Goal: Information Seeking & Learning: Learn about a topic

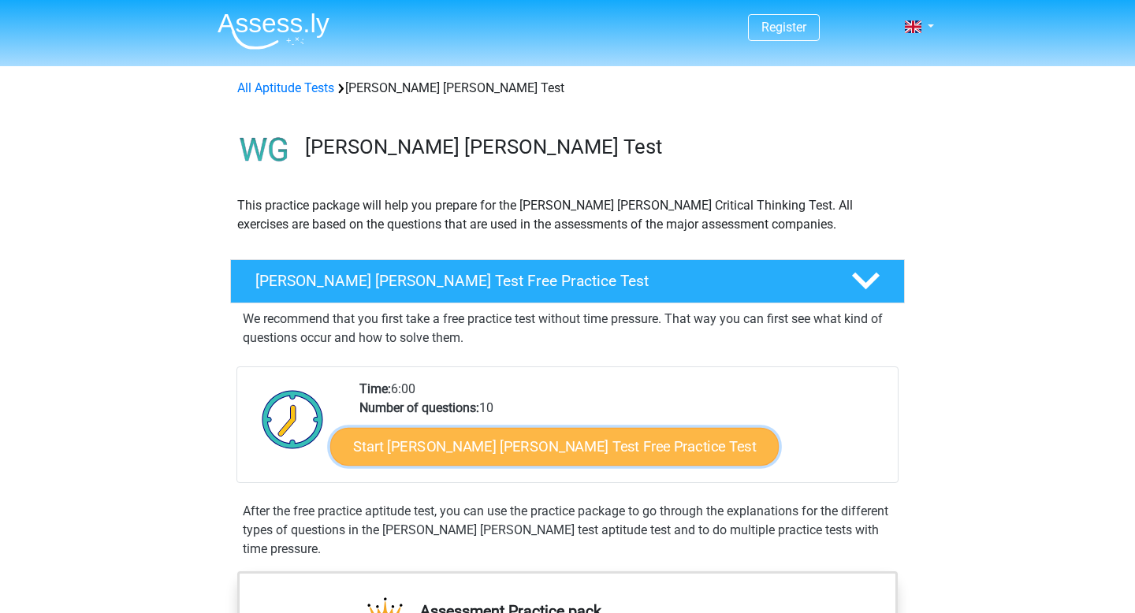
click at [494, 447] on link "Start [PERSON_NAME] [PERSON_NAME] Test Free Practice Test" at bounding box center [554, 447] width 448 height 38
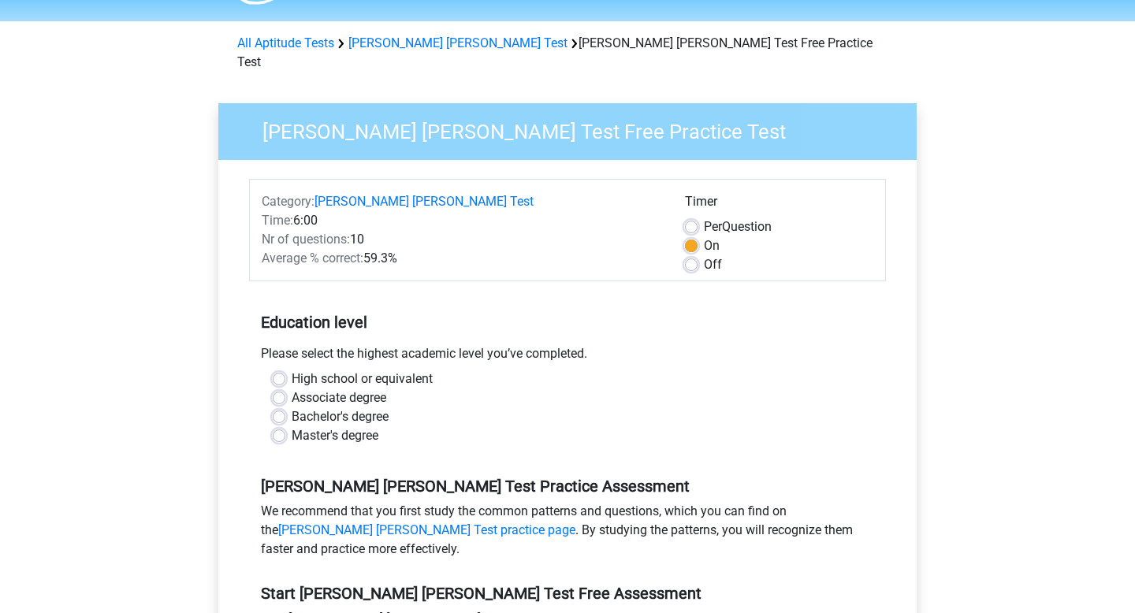
scroll to position [46, 0]
click at [292, 369] on label "High school or equivalent" at bounding box center [362, 378] width 141 height 19
click at [281, 369] on input "High school or equivalent" at bounding box center [279, 377] width 13 height 16
radio input "true"
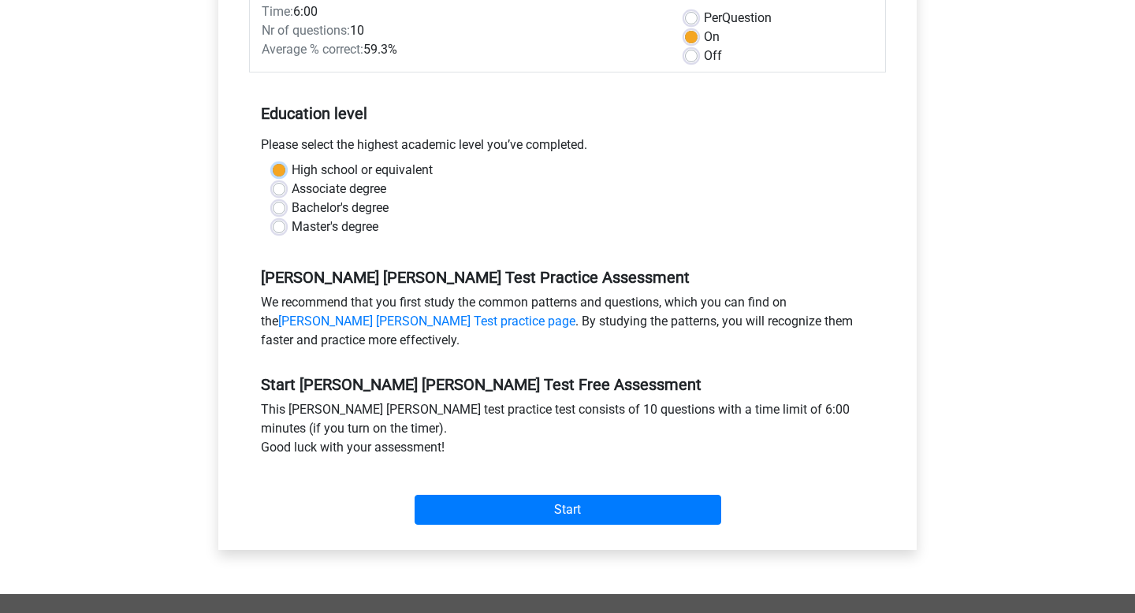
scroll to position [253, 0]
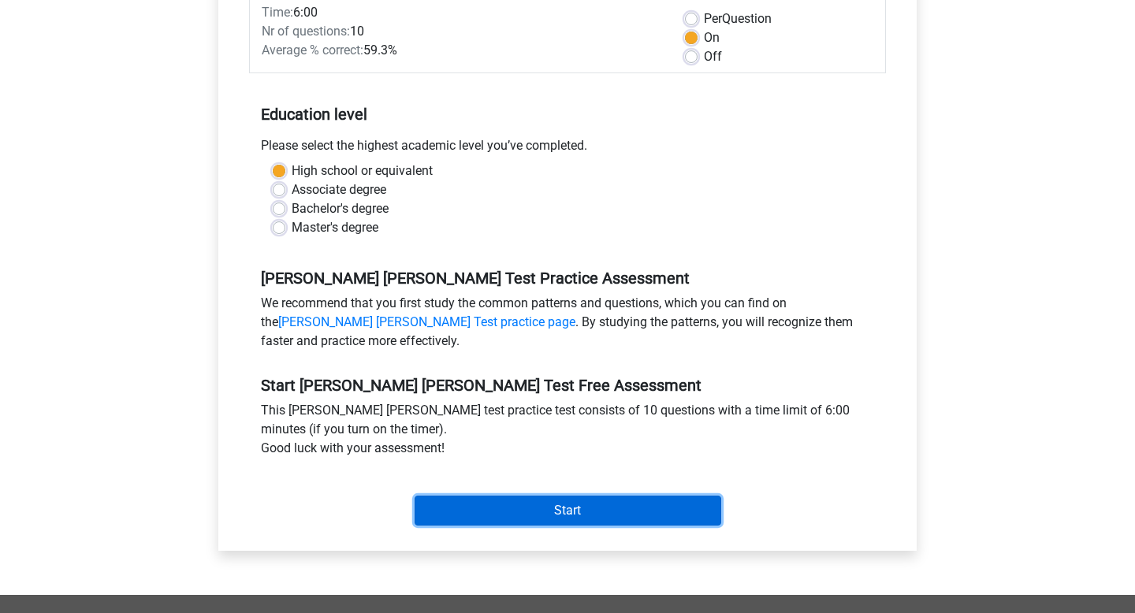
click at [504, 496] on input "Start" at bounding box center [567, 511] width 307 height 30
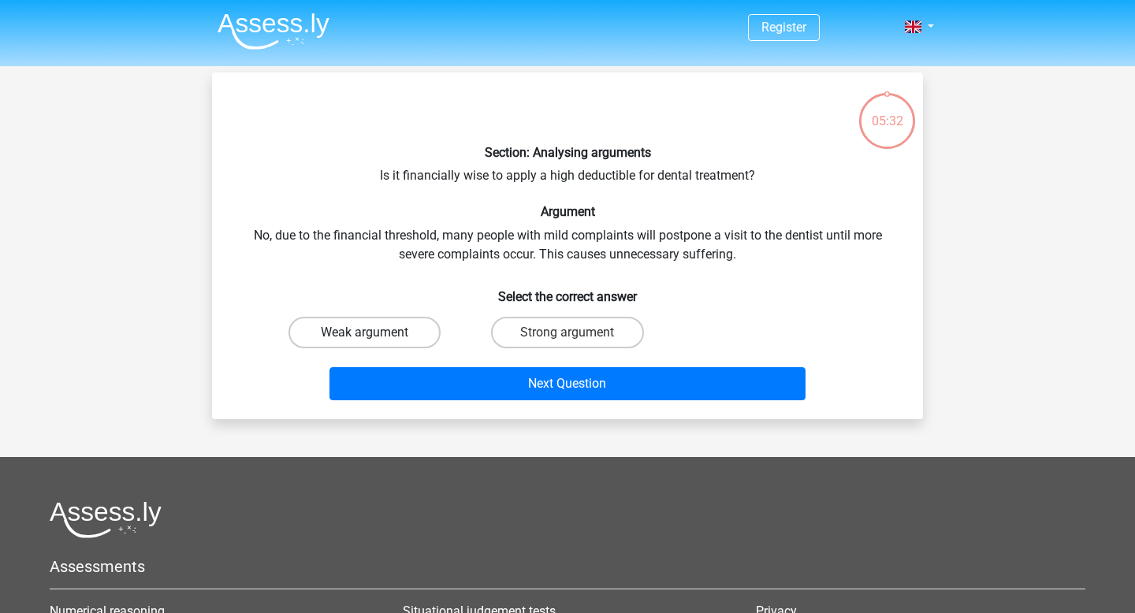
click at [397, 320] on label "Weak argument" at bounding box center [364, 333] width 152 height 32
click at [375, 333] on input "Weak argument" at bounding box center [370, 338] width 10 height 10
radio input "true"
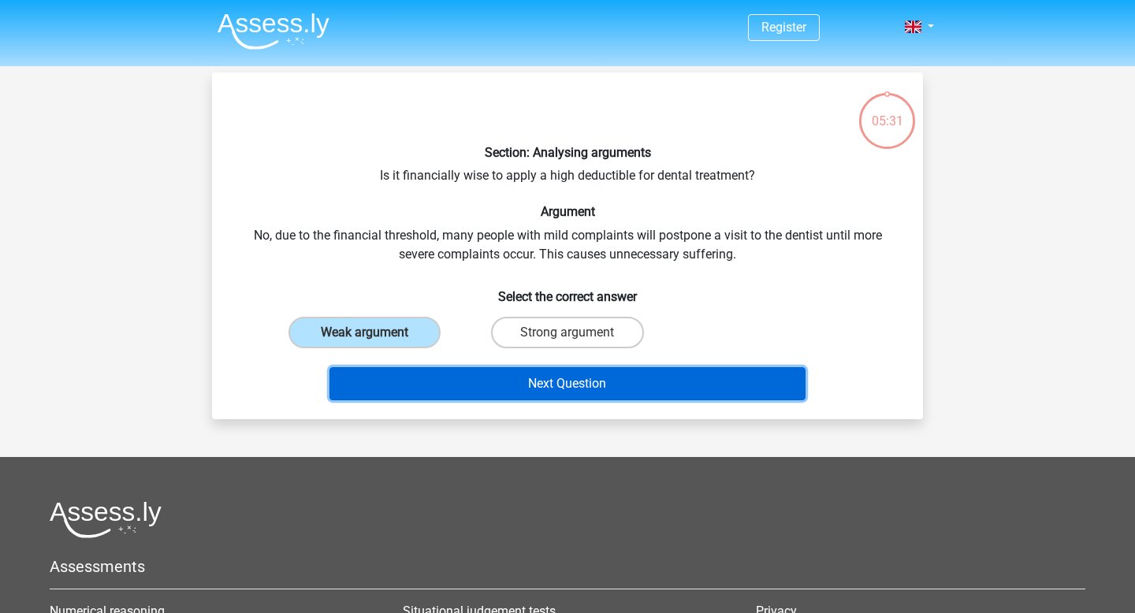
click at [564, 384] on button "Next Question" at bounding box center [567, 383] width 477 height 33
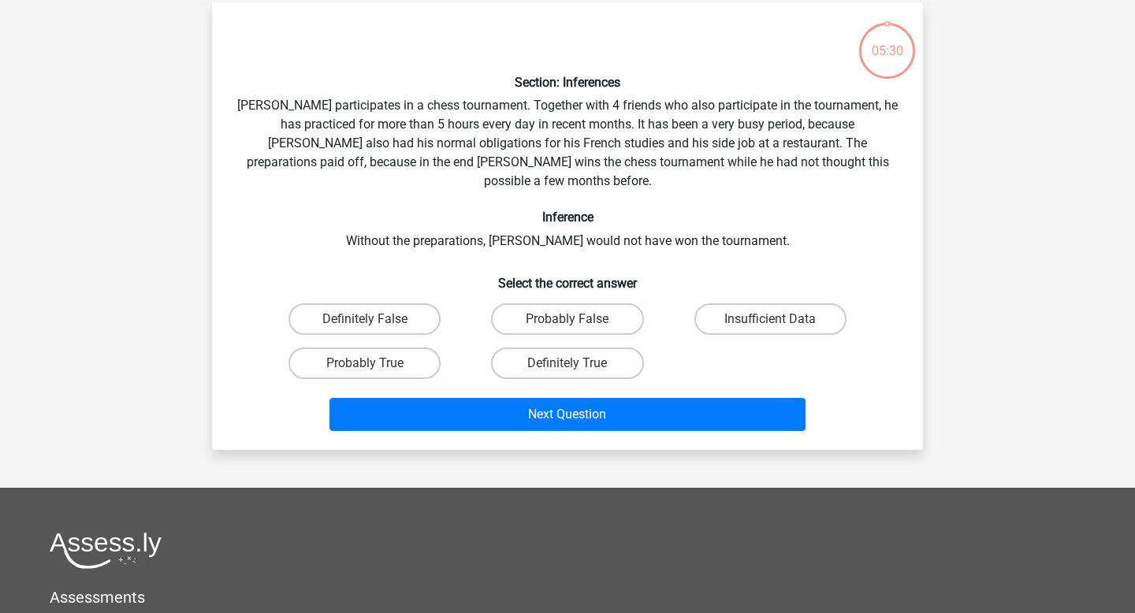
scroll to position [72, 0]
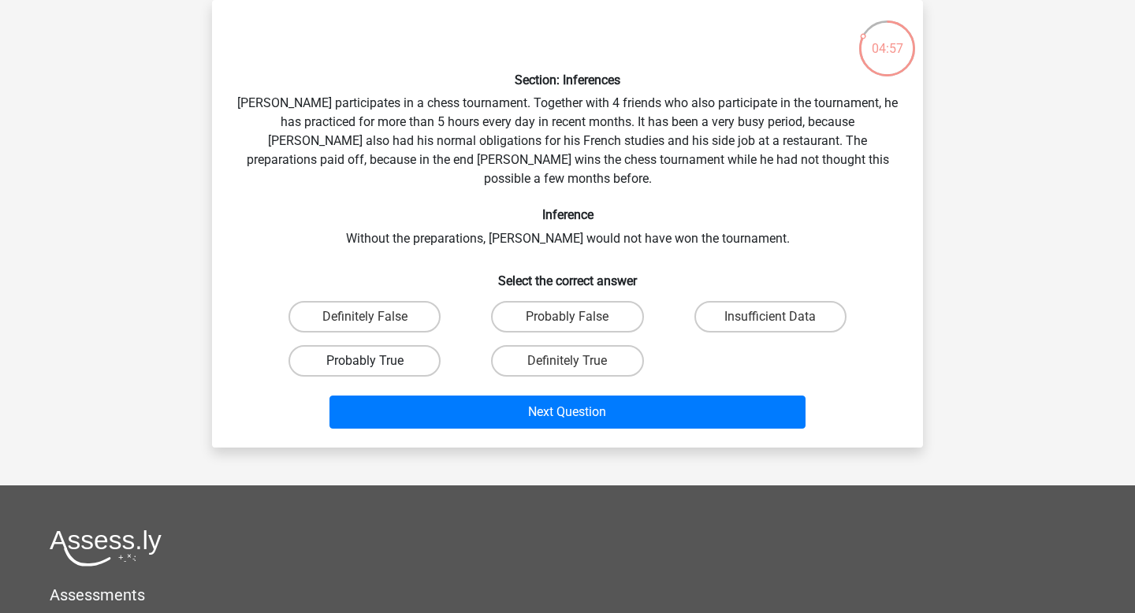
click at [337, 345] on label "Probably True" at bounding box center [364, 361] width 152 height 32
click at [365, 361] on input "Probably True" at bounding box center [370, 366] width 10 height 10
radio input "true"
click at [824, 301] on label "Insufficient Data" at bounding box center [770, 317] width 152 height 32
click at [780, 317] on input "Insufficient Data" at bounding box center [775, 322] width 10 height 10
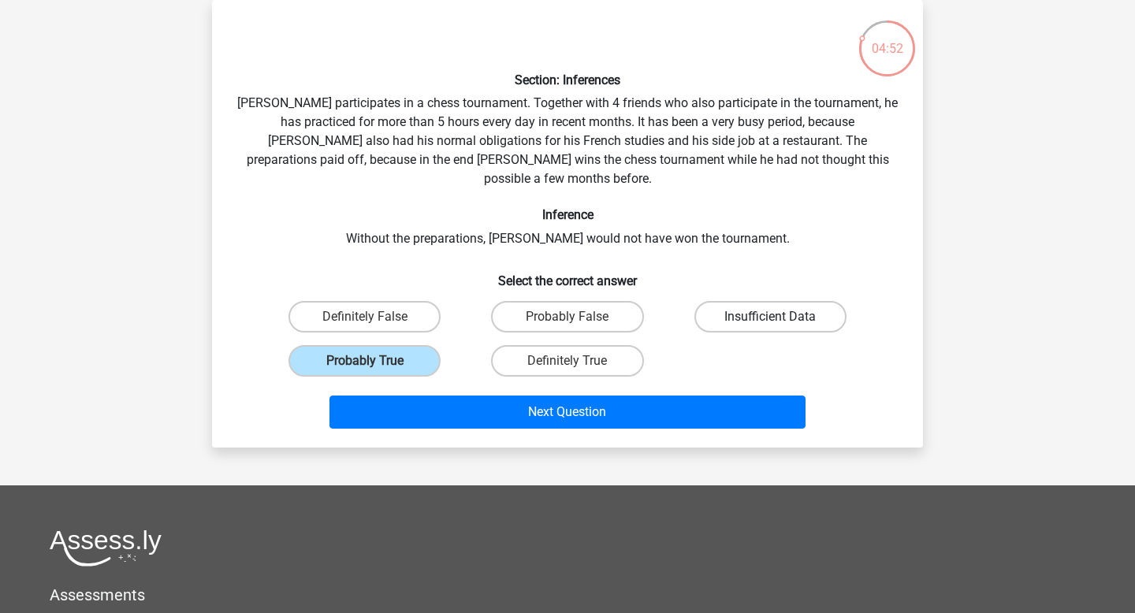
radio input "true"
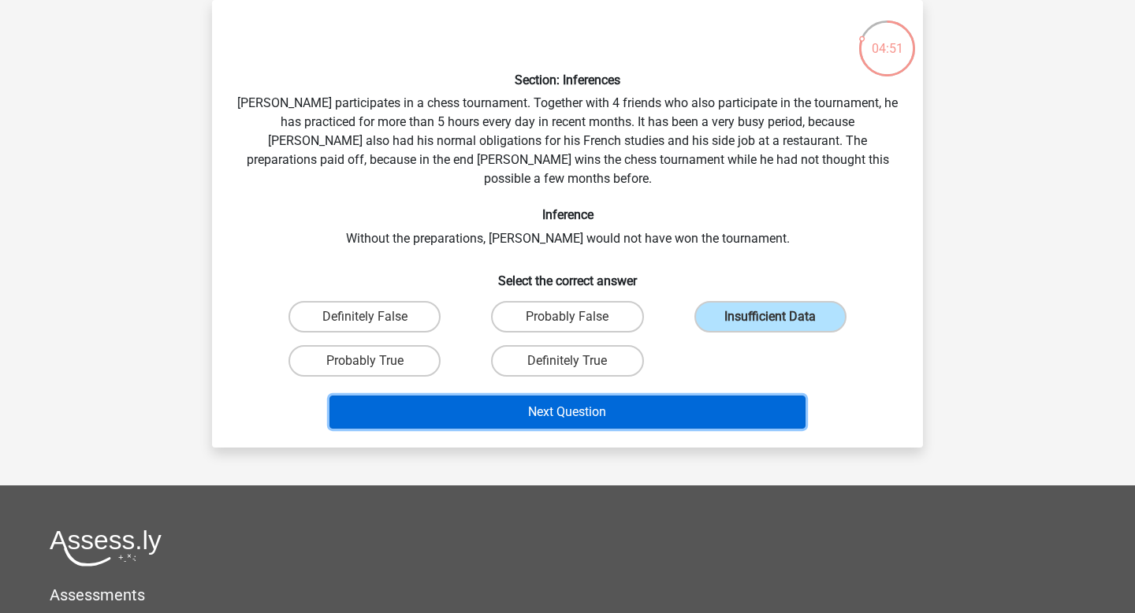
click at [693, 400] on button "Next Question" at bounding box center [567, 412] width 477 height 33
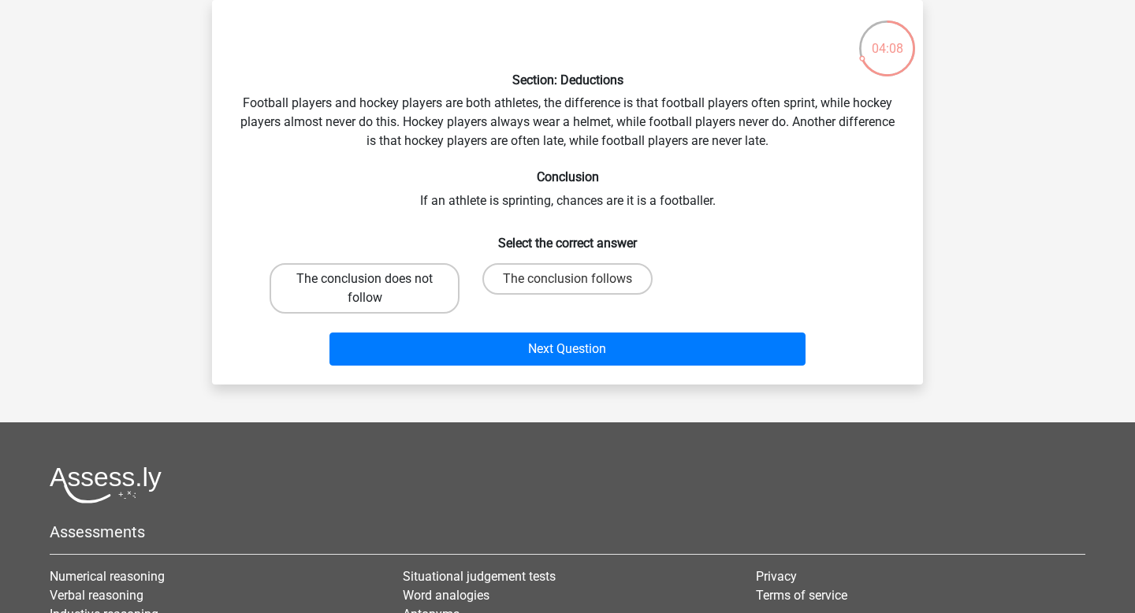
click at [430, 291] on label "The conclusion does not follow" at bounding box center [364, 288] width 190 height 50
click at [375, 289] on input "The conclusion does not follow" at bounding box center [370, 284] width 10 height 10
radio input "true"
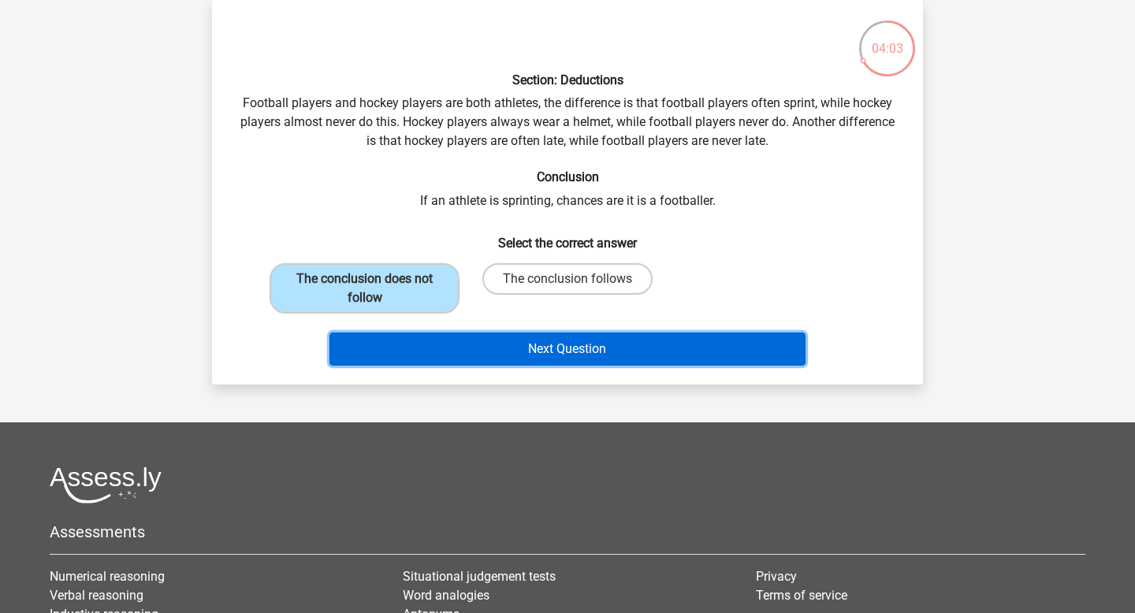
click at [608, 347] on button "Next Question" at bounding box center [567, 349] width 477 height 33
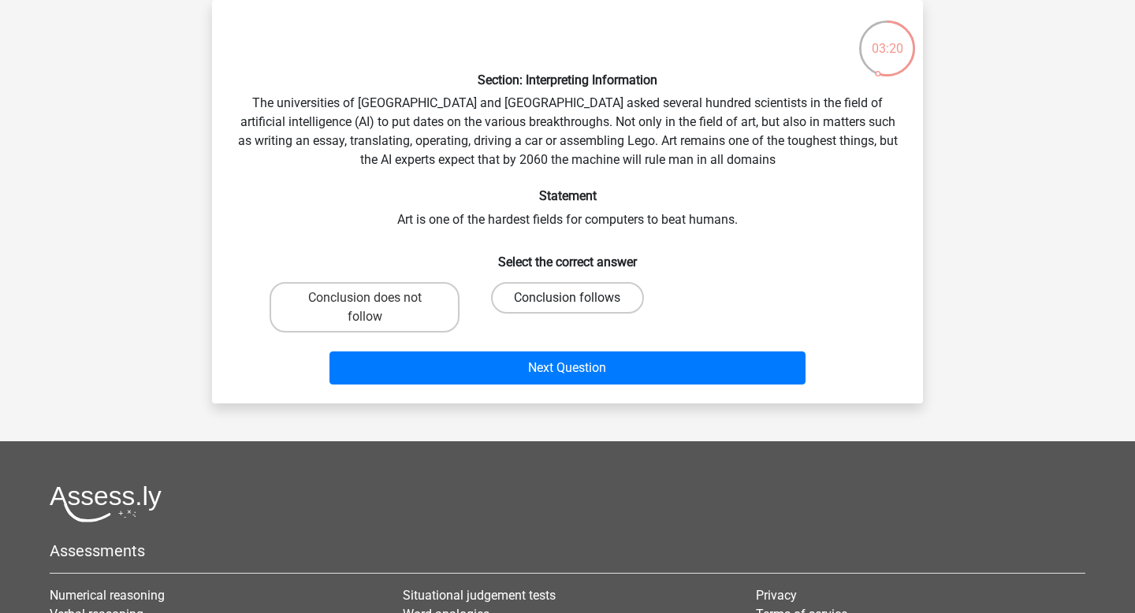
click at [593, 294] on label "Conclusion follows" at bounding box center [567, 298] width 152 height 32
click at [578, 298] on input "Conclusion follows" at bounding box center [572, 303] width 10 height 10
radio input "true"
click at [412, 295] on label "Conclusion does not follow" at bounding box center [364, 307] width 190 height 50
click at [375, 298] on input "Conclusion does not follow" at bounding box center [370, 303] width 10 height 10
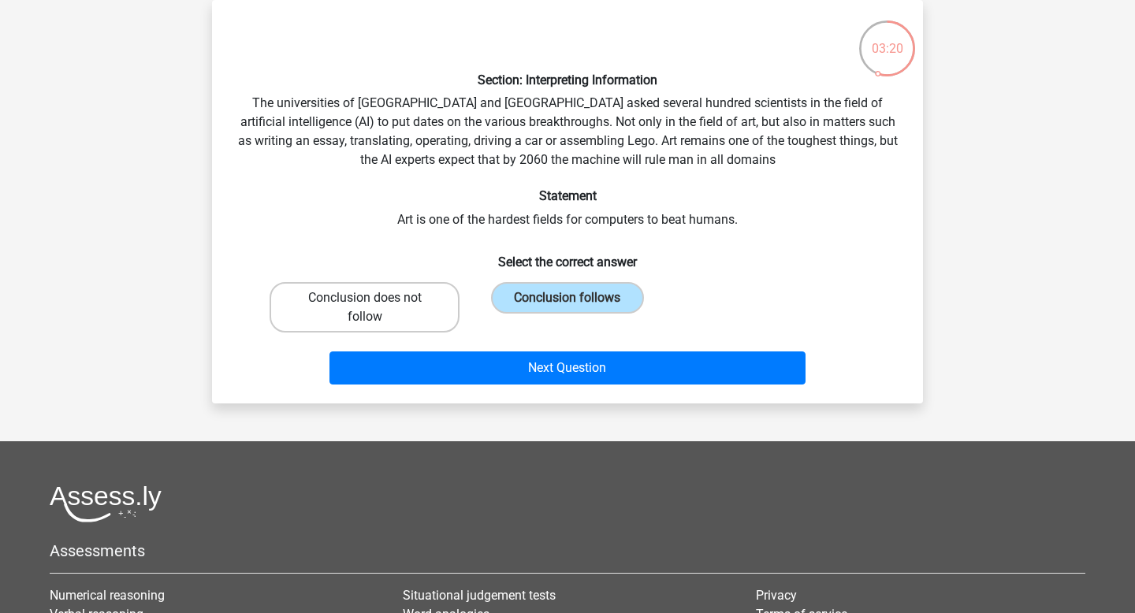
radio input "true"
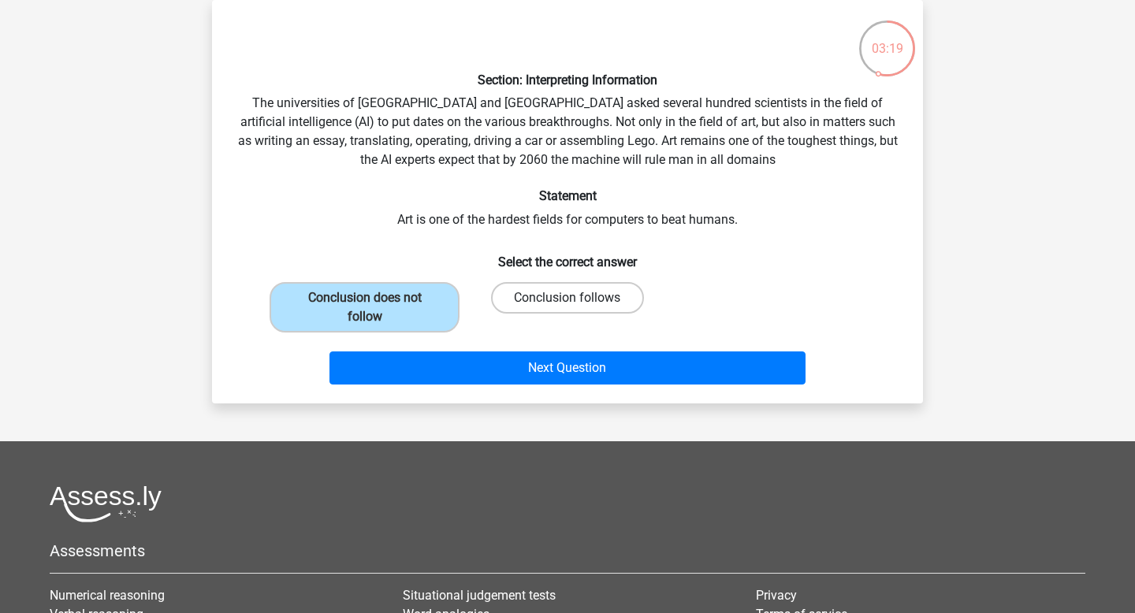
click at [580, 296] on label "Conclusion follows" at bounding box center [567, 298] width 152 height 32
click at [578, 298] on input "Conclusion follows" at bounding box center [572, 303] width 10 height 10
radio input "true"
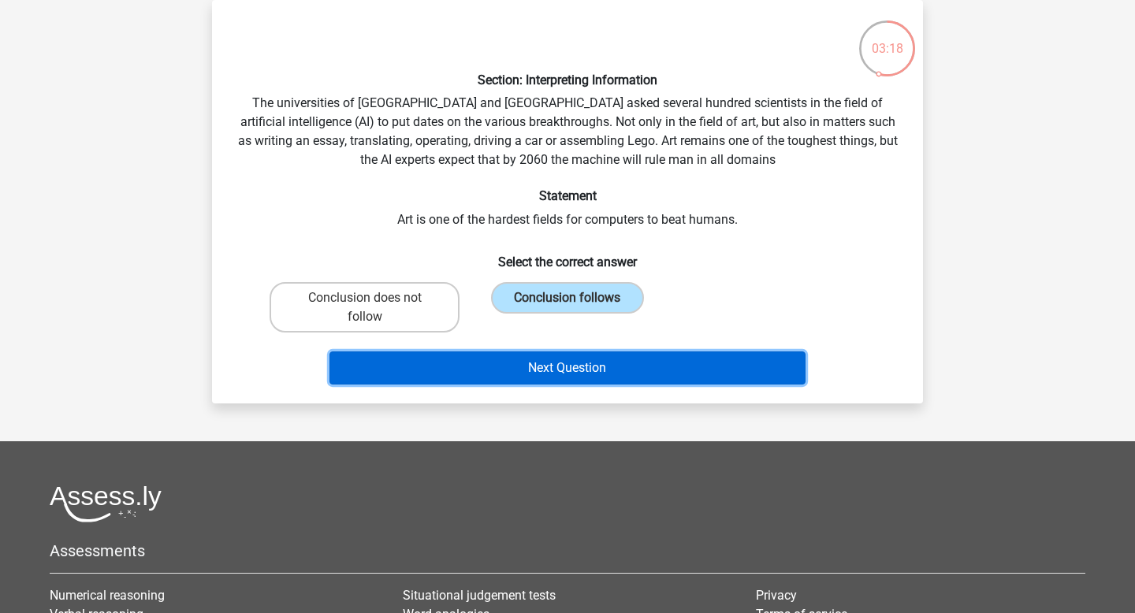
click at [579, 376] on button "Next Question" at bounding box center [567, 367] width 477 height 33
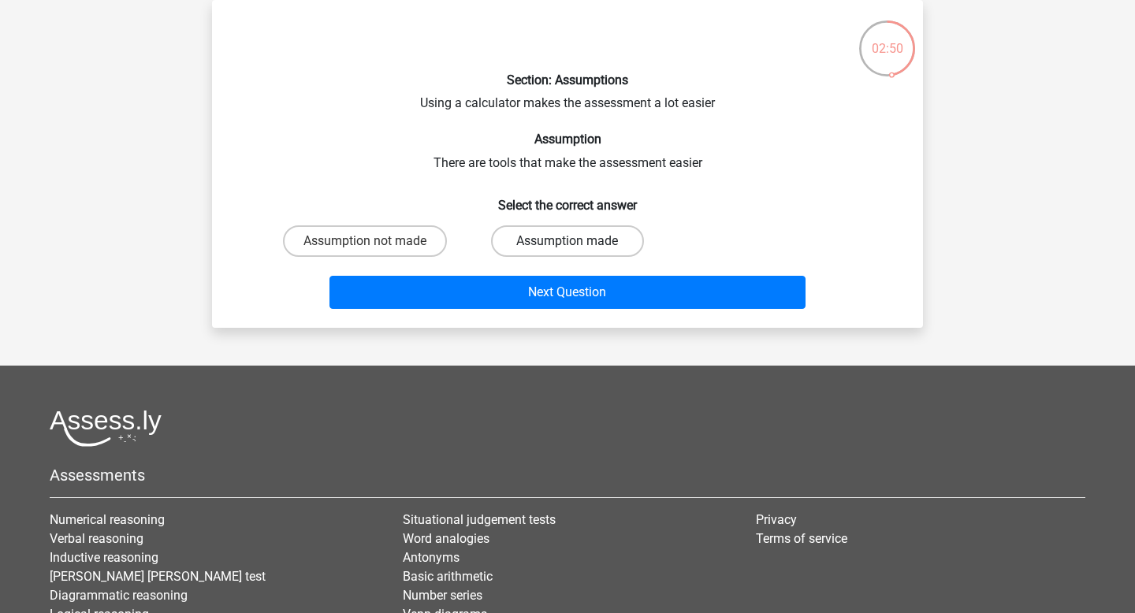
click at [544, 240] on label "Assumption made" at bounding box center [567, 241] width 152 height 32
click at [567, 241] on input "Assumption made" at bounding box center [572, 246] width 10 height 10
radio input "true"
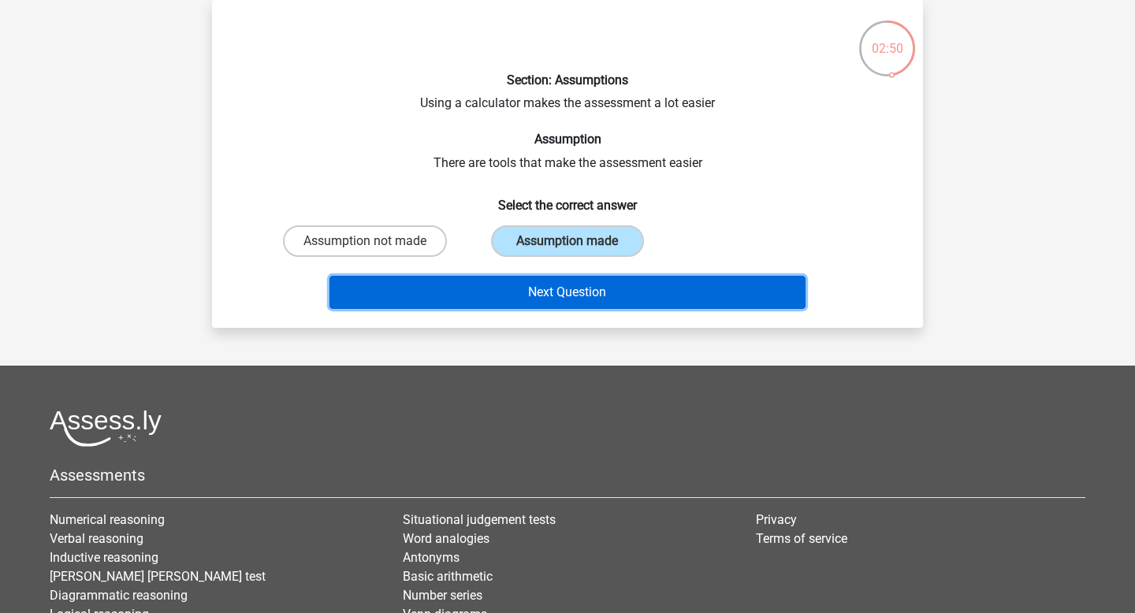
click at [544, 294] on button "Next Question" at bounding box center [567, 292] width 477 height 33
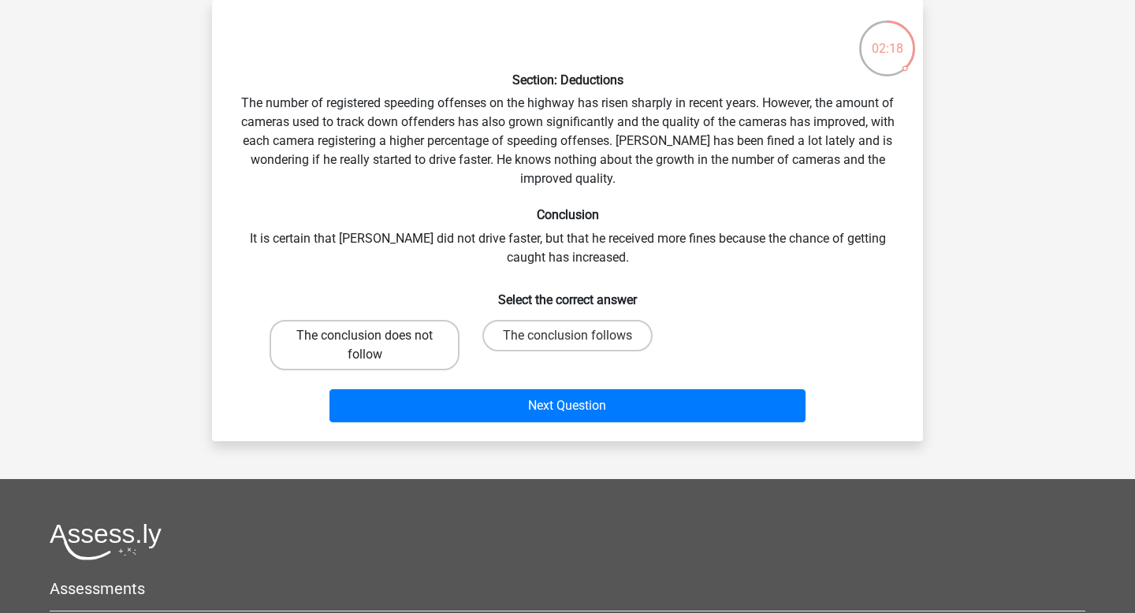
click at [430, 331] on label "The conclusion does not follow" at bounding box center [364, 345] width 190 height 50
click at [375, 336] on input "The conclusion does not follow" at bounding box center [370, 341] width 10 height 10
radio input "true"
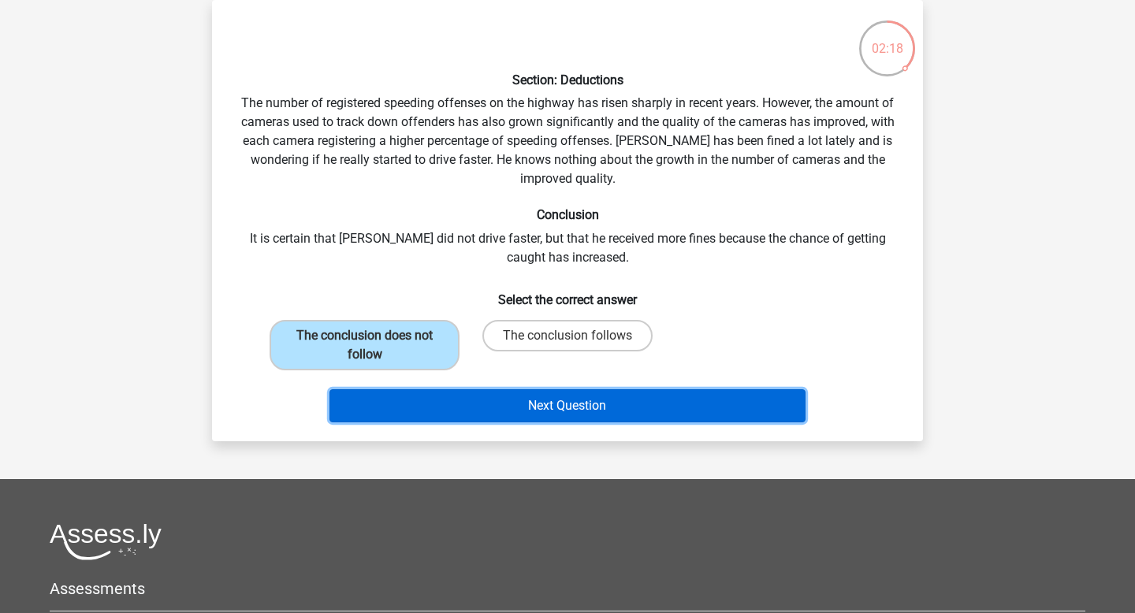
click at [501, 416] on button "Next Question" at bounding box center [567, 405] width 477 height 33
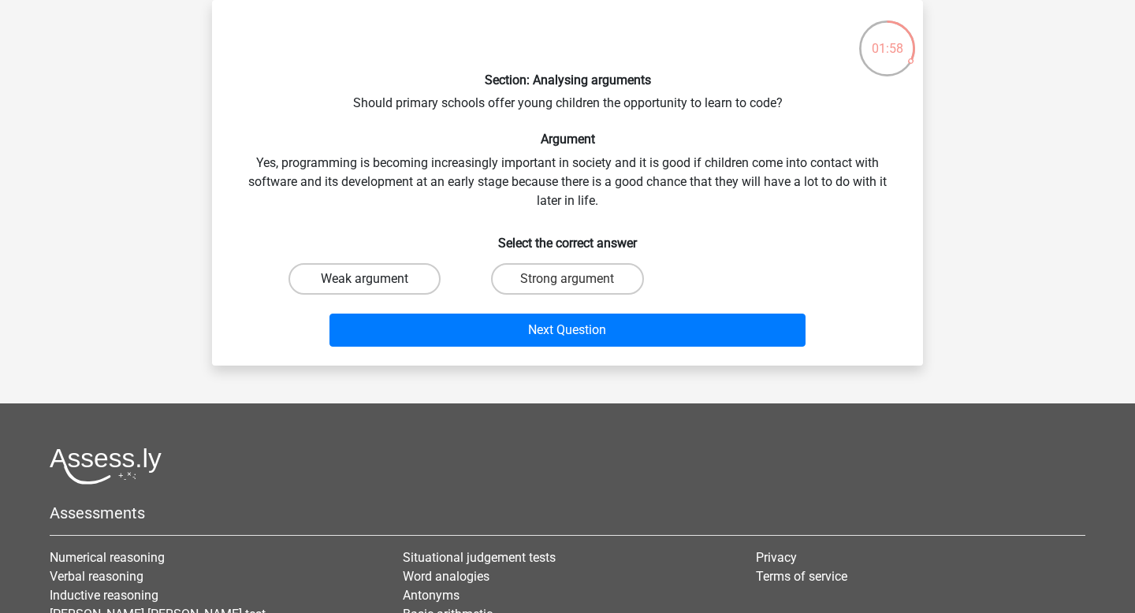
click at [403, 275] on label "Weak argument" at bounding box center [364, 279] width 152 height 32
click at [375, 279] on input "Weak argument" at bounding box center [370, 284] width 10 height 10
radio input "true"
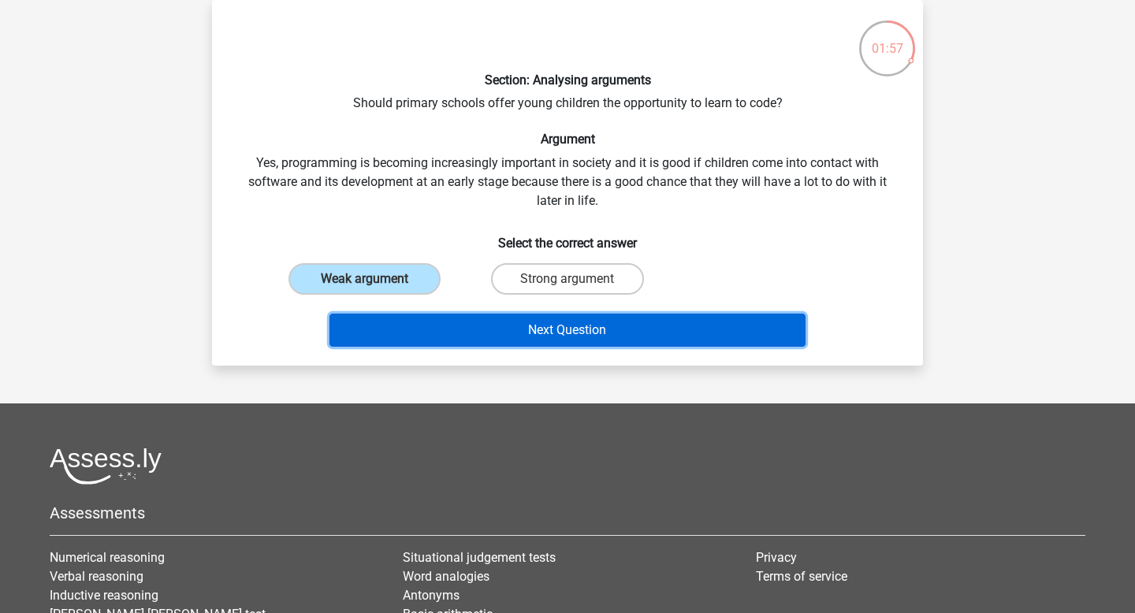
click at [515, 328] on button "Next Question" at bounding box center [567, 330] width 477 height 33
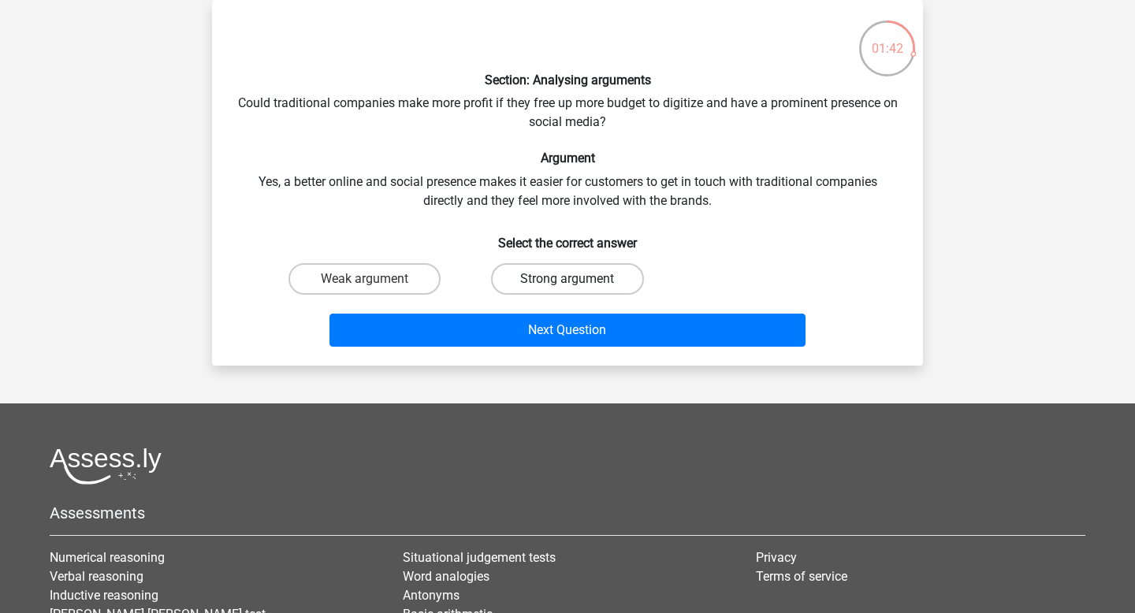
click at [566, 285] on label "Strong argument" at bounding box center [567, 279] width 152 height 32
click at [567, 285] on input "Strong argument" at bounding box center [572, 284] width 10 height 10
radio input "true"
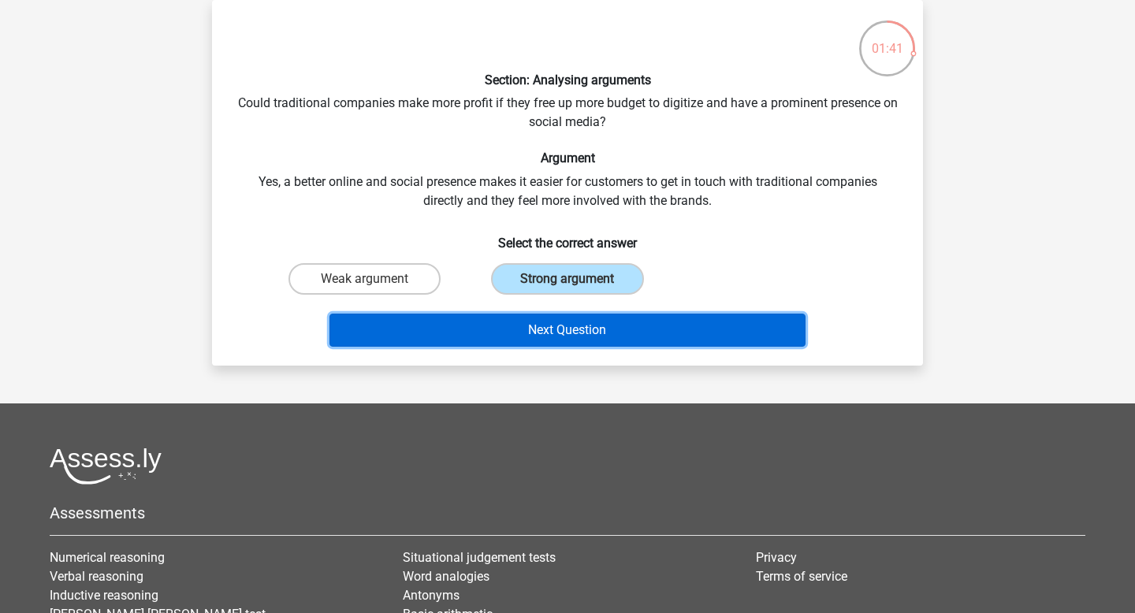
click at [569, 333] on button "Next Question" at bounding box center [567, 330] width 477 height 33
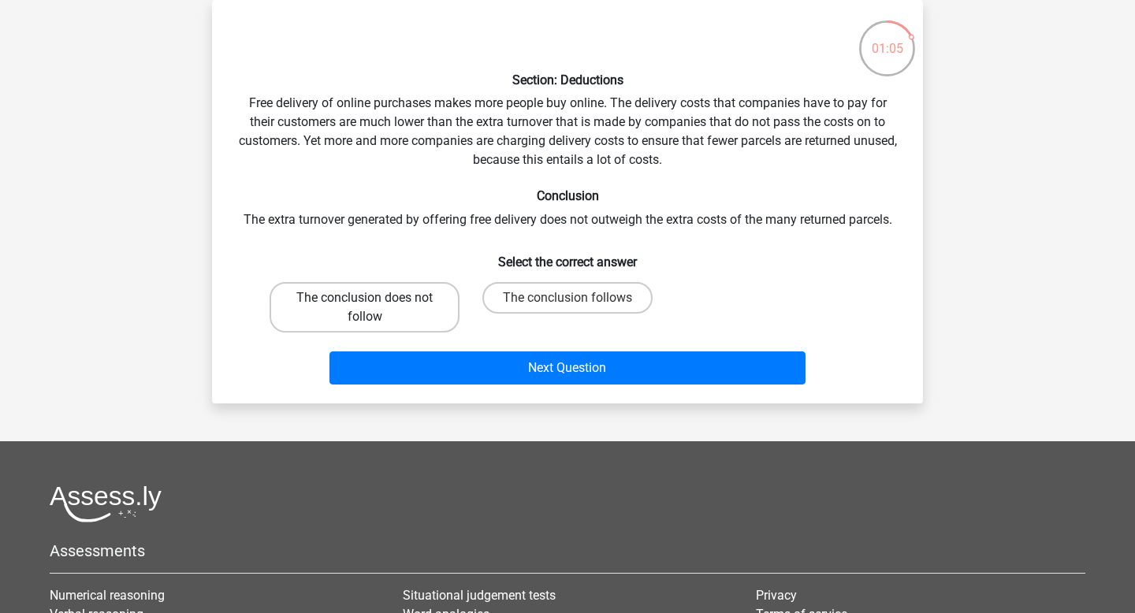
click at [381, 317] on label "The conclusion does not follow" at bounding box center [364, 307] width 190 height 50
click at [375, 308] on input "The conclusion does not follow" at bounding box center [370, 303] width 10 height 10
radio input "true"
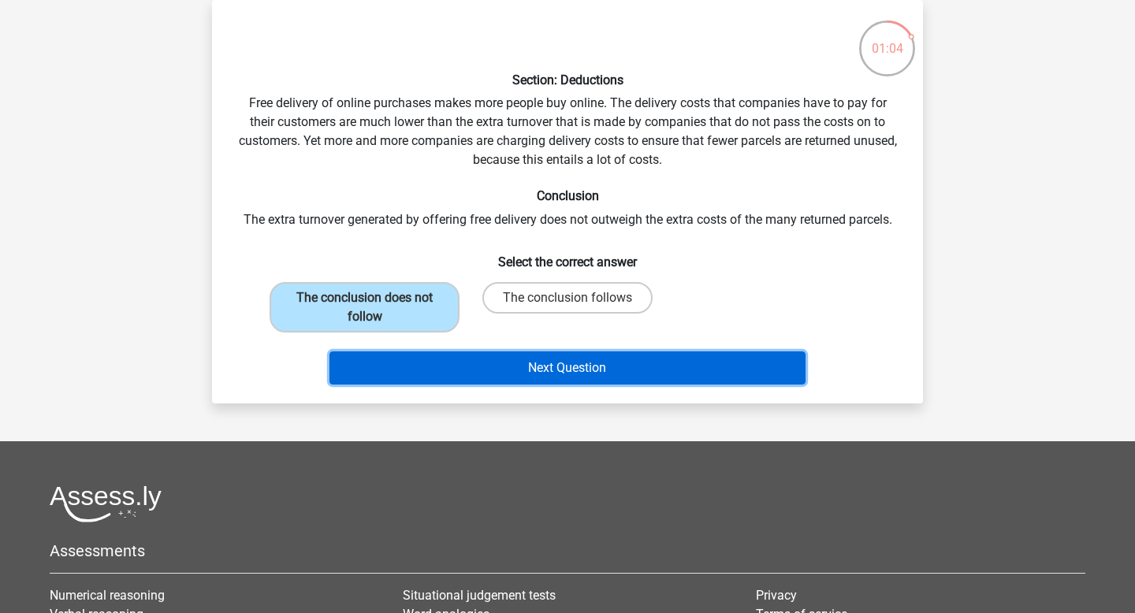
click at [494, 365] on button "Next Question" at bounding box center [567, 367] width 477 height 33
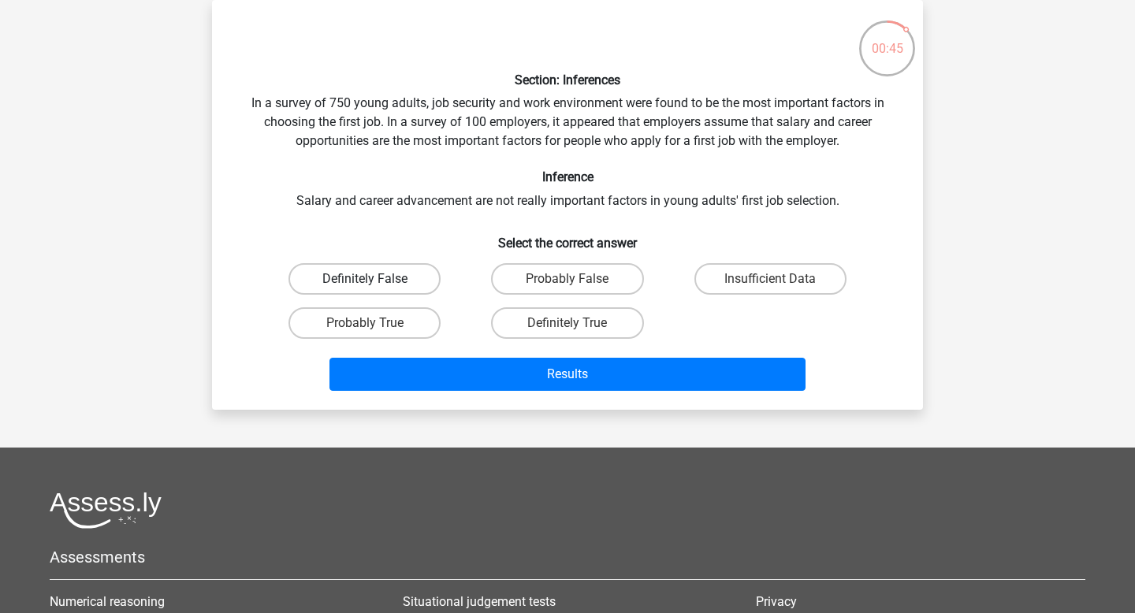
click at [409, 280] on label "Definitely False" at bounding box center [364, 279] width 152 height 32
click at [375, 280] on input "Definitely False" at bounding box center [370, 284] width 10 height 10
radio input "true"
click at [593, 269] on label "Probably False" at bounding box center [567, 279] width 152 height 32
click at [578, 279] on input "Probably False" at bounding box center [572, 284] width 10 height 10
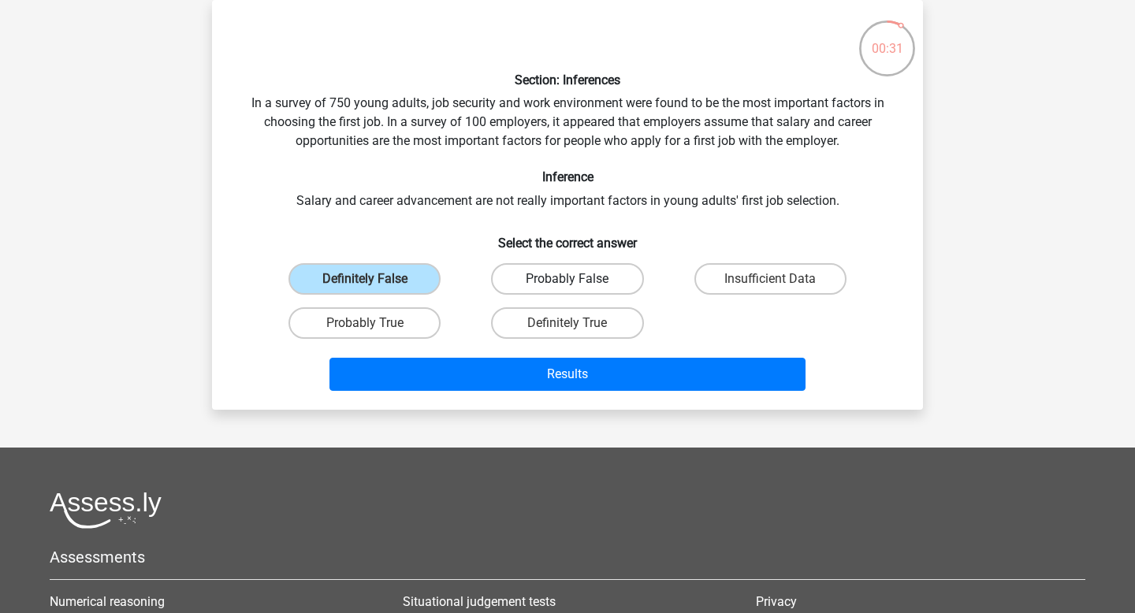
radio input "true"
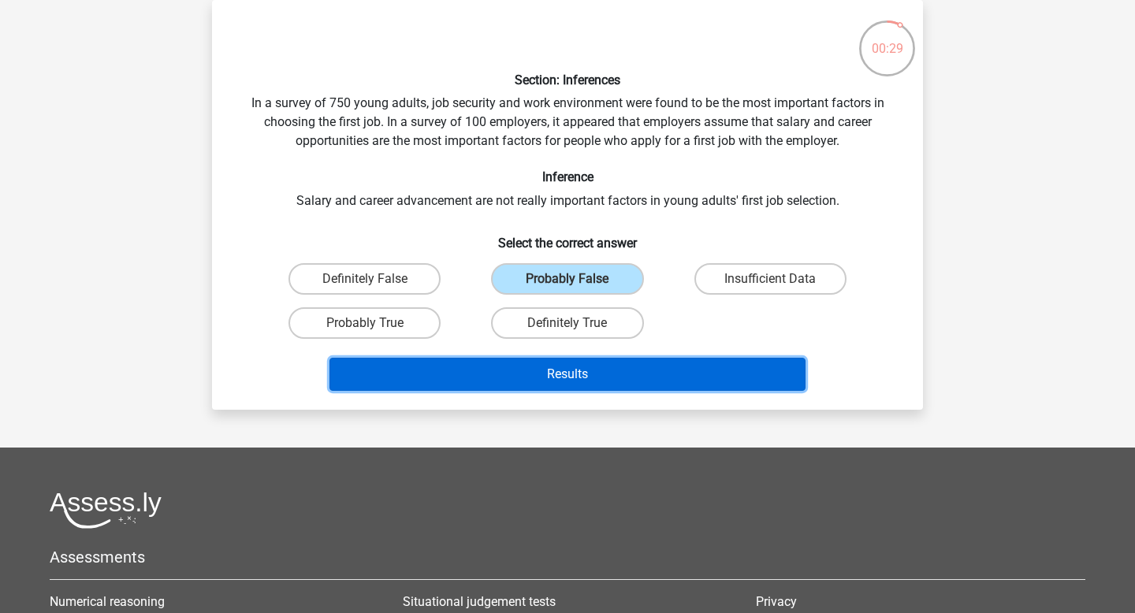
click at [582, 370] on button "Results" at bounding box center [567, 374] width 477 height 33
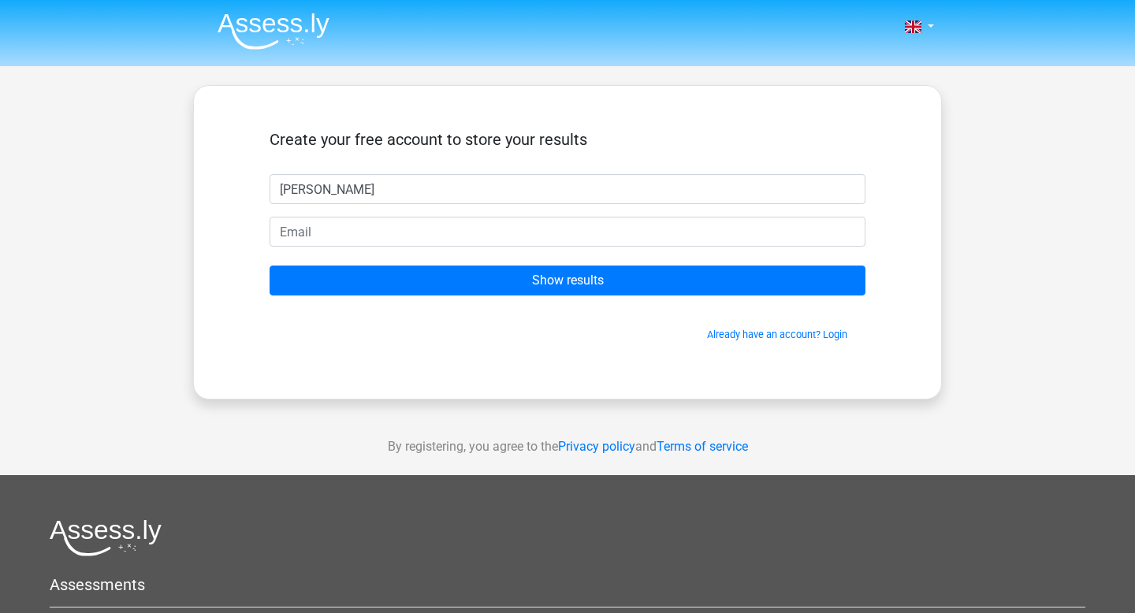
type input "[PERSON_NAME]"
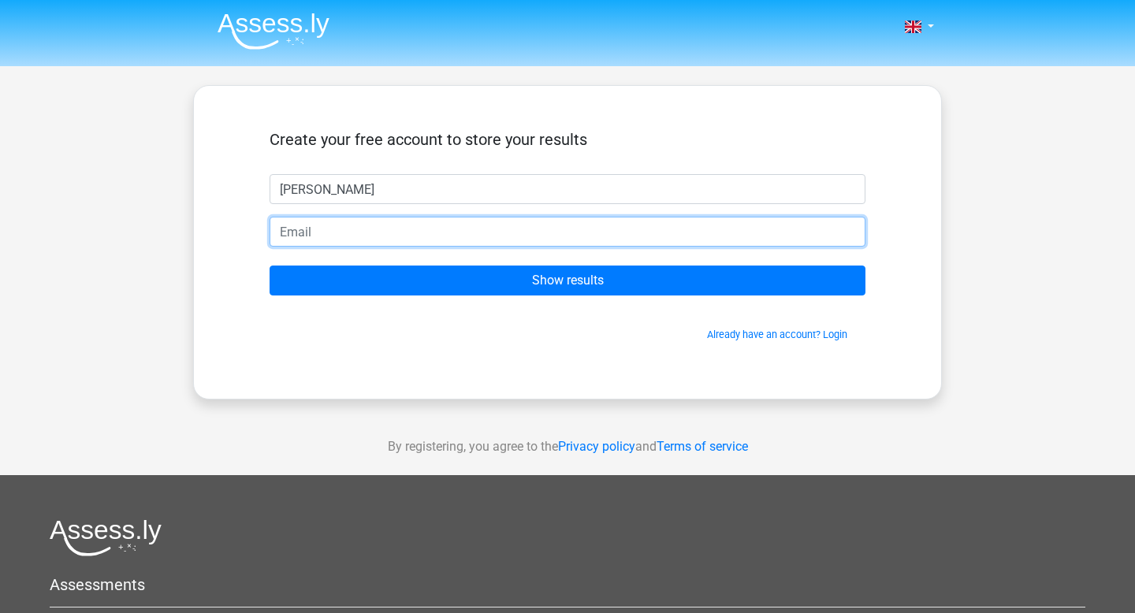
click at [554, 236] on input "email" at bounding box center [567, 232] width 596 height 30
type input "lovetrifiz@gmail.com"
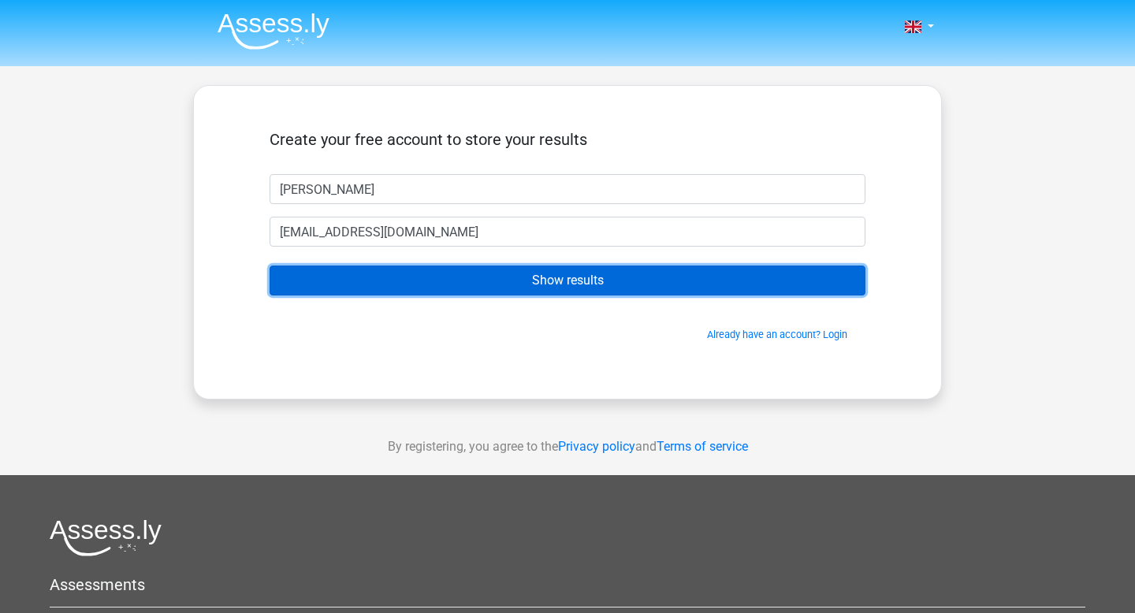
click at [485, 277] on input "Show results" at bounding box center [567, 281] width 596 height 30
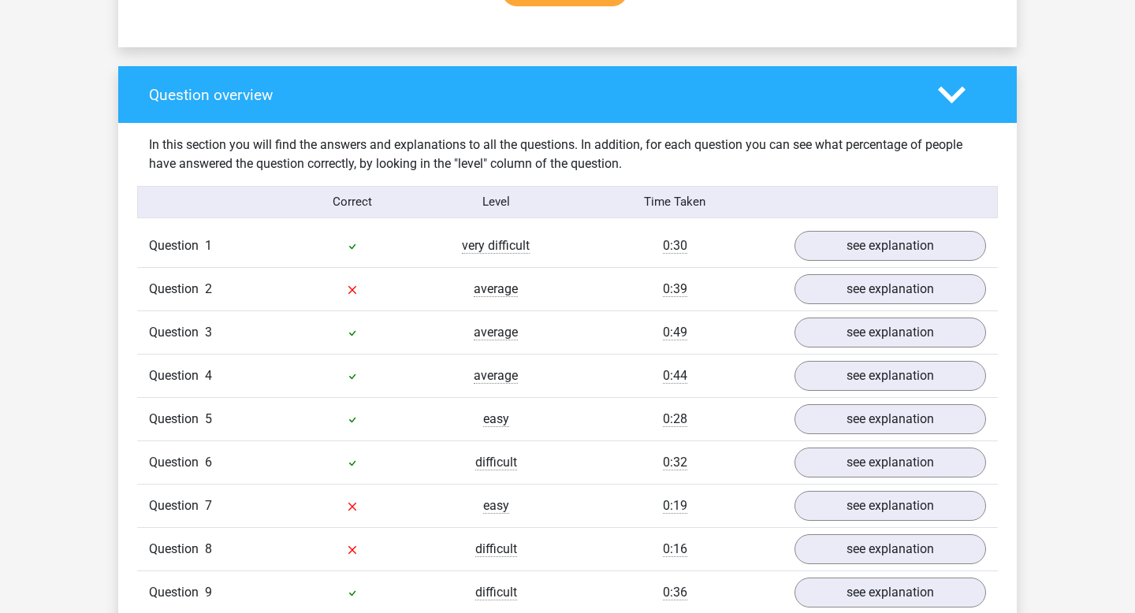
scroll to position [1126, 0]
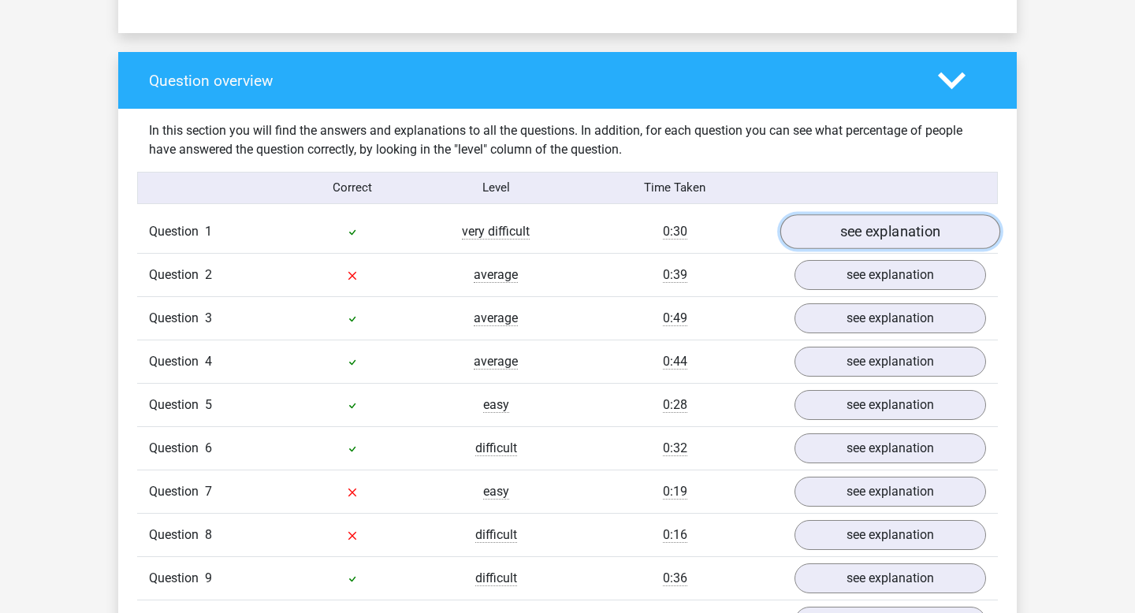
click at [856, 215] on link "see explanation" at bounding box center [890, 231] width 220 height 35
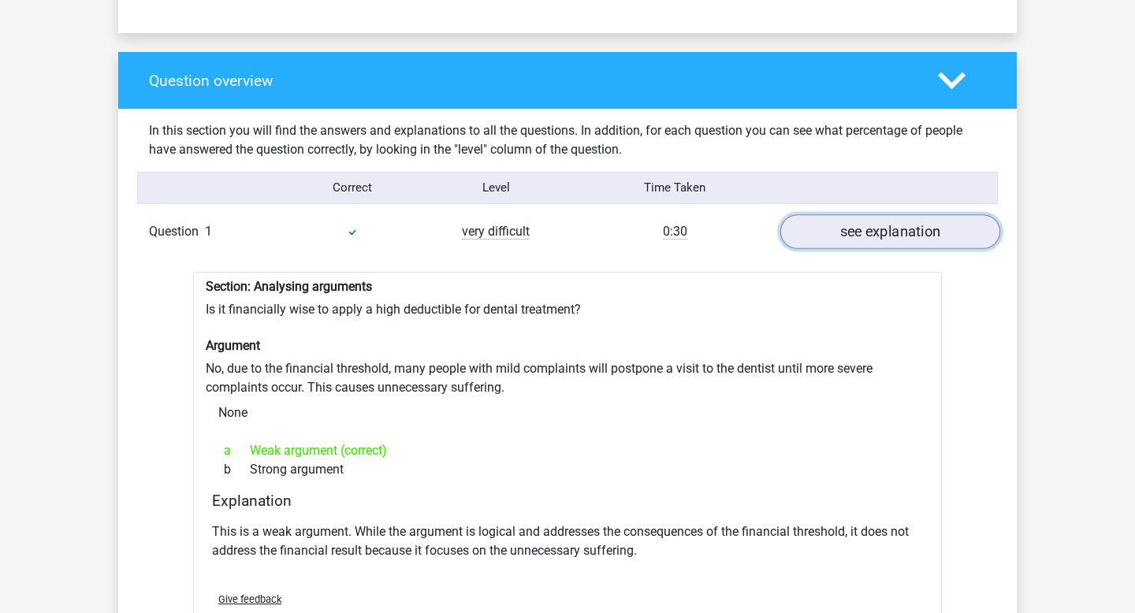
click at [859, 220] on link "see explanation" at bounding box center [890, 231] width 220 height 35
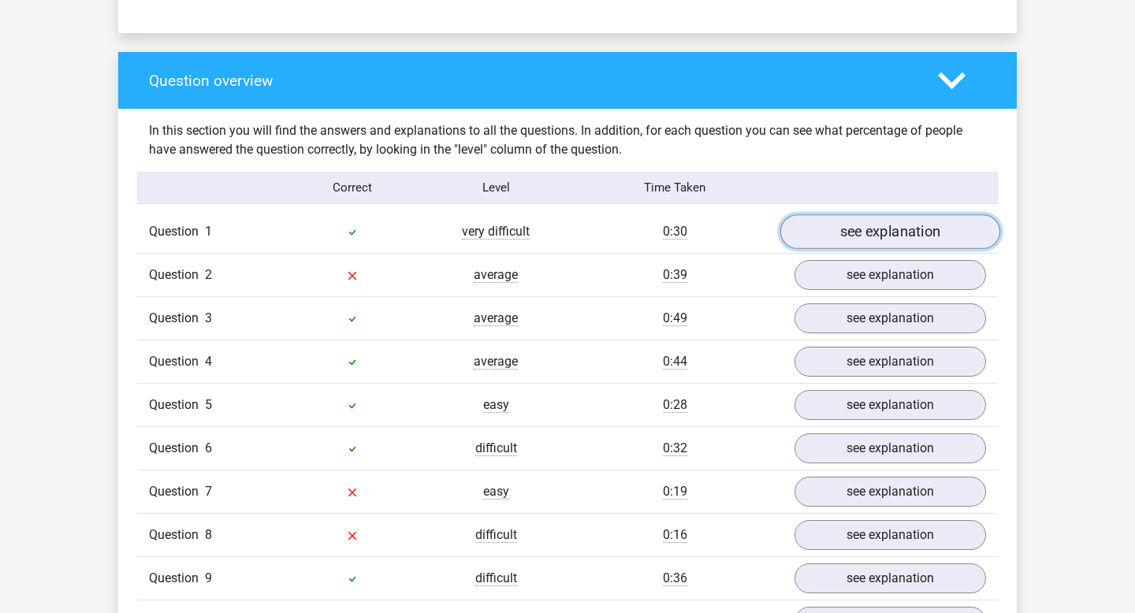
click at [859, 220] on link "see explanation" at bounding box center [890, 231] width 220 height 35
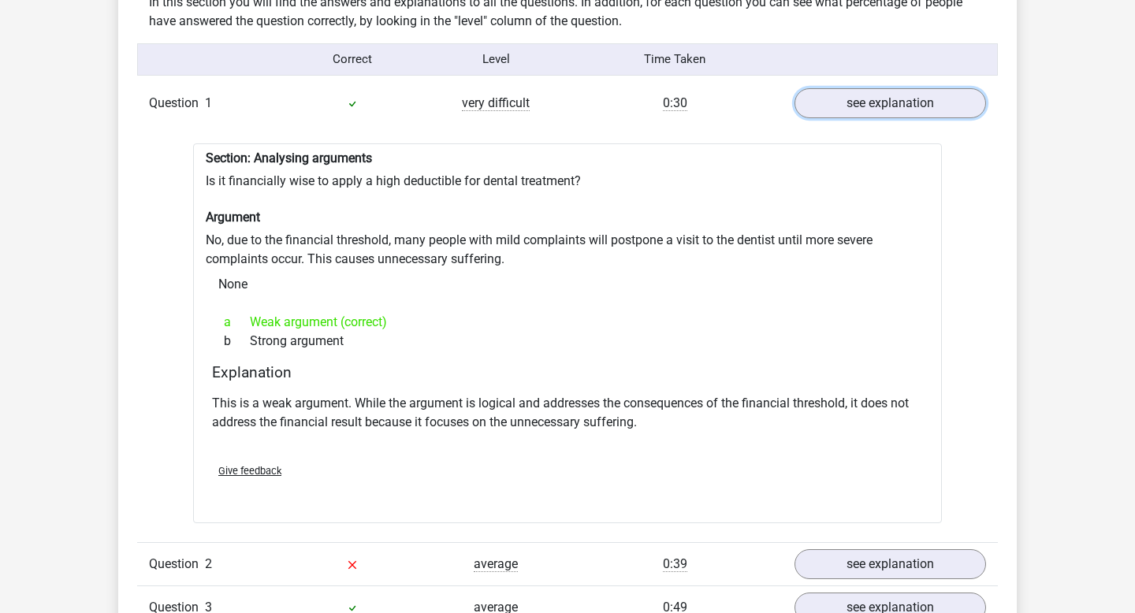
scroll to position [1360, 0]
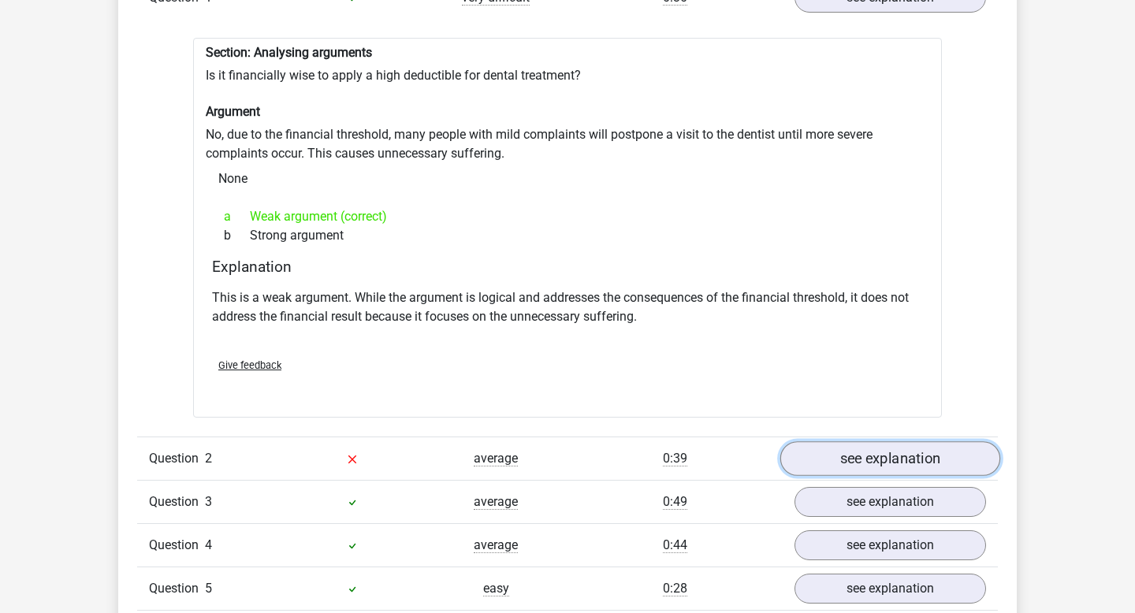
click at [867, 442] on link "see explanation" at bounding box center [890, 459] width 220 height 35
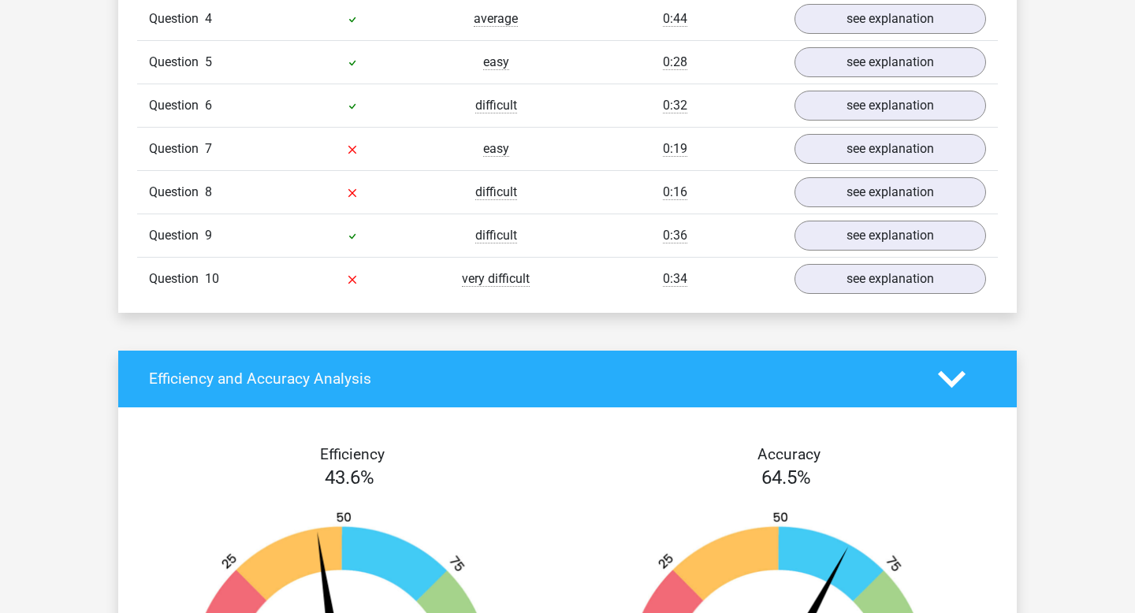
scroll to position [2399, 0]
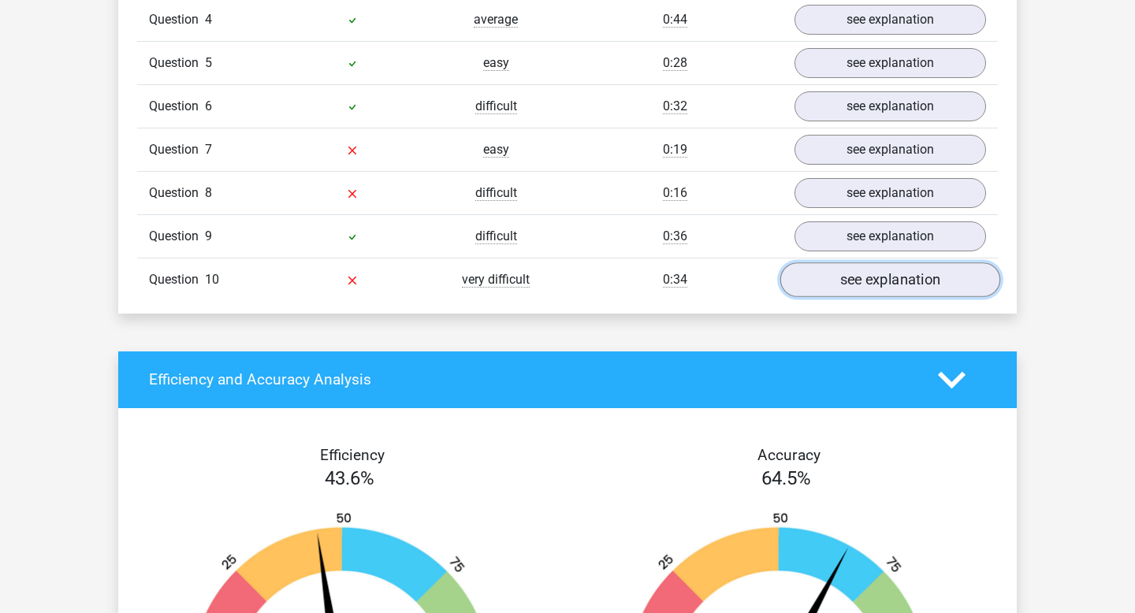
click at [851, 271] on link "see explanation" at bounding box center [890, 279] width 220 height 35
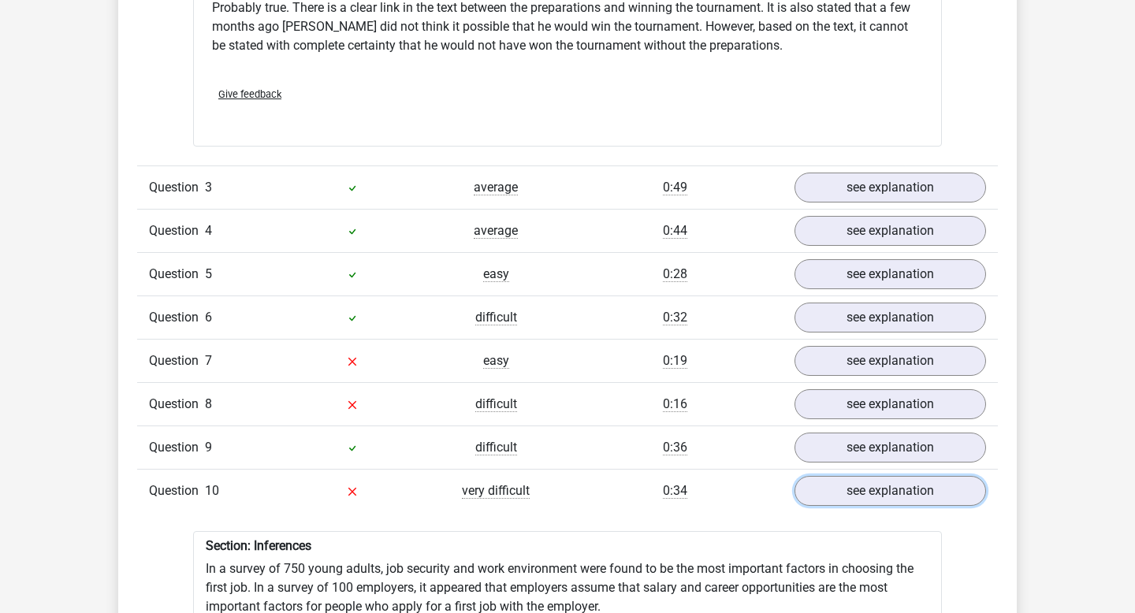
scroll to position [2190, 0]
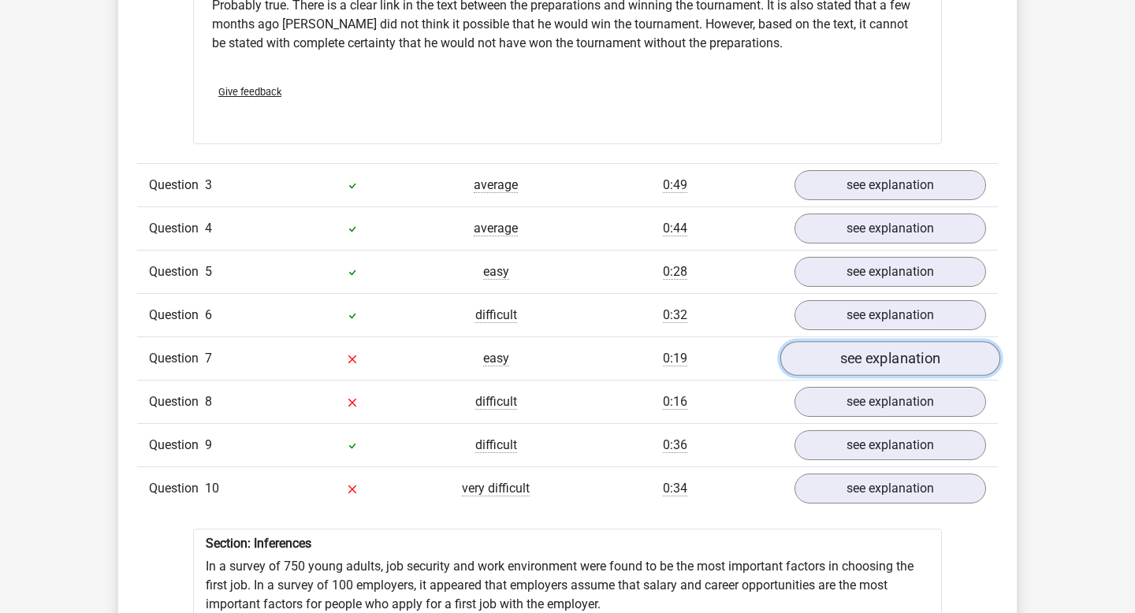
click at [849, 347] on link "see explanation" at bounding box center [890, 358] width 220 height 35
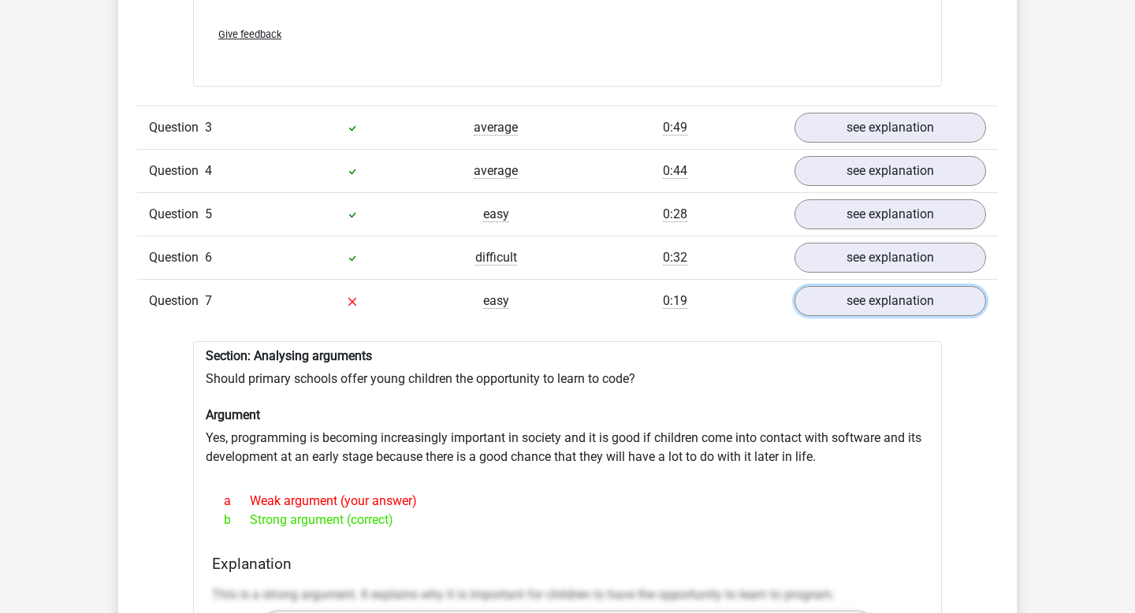
scroll to position [2237, 0]
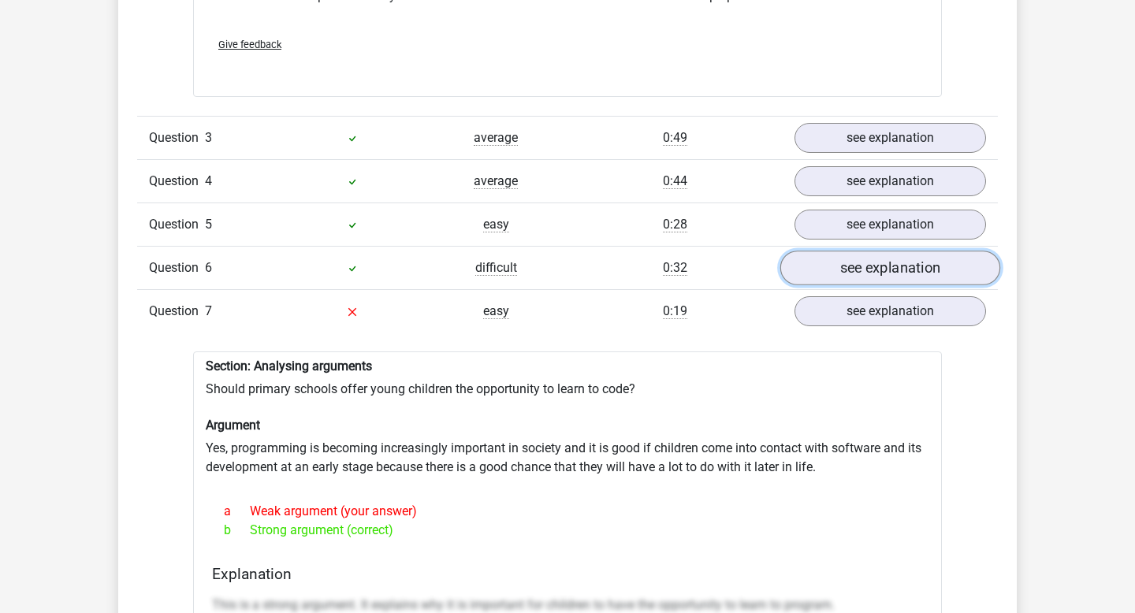
click at [851, 265] on link "see explanation" at bounding box center [890, 268] width 220 height 35
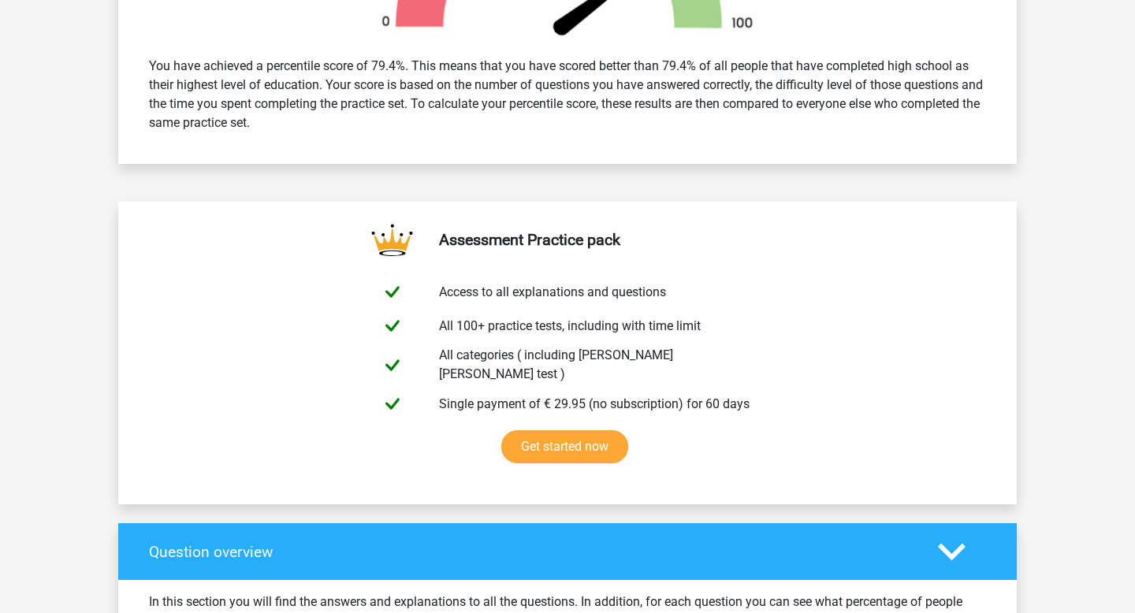
scroll to position [0, 0]
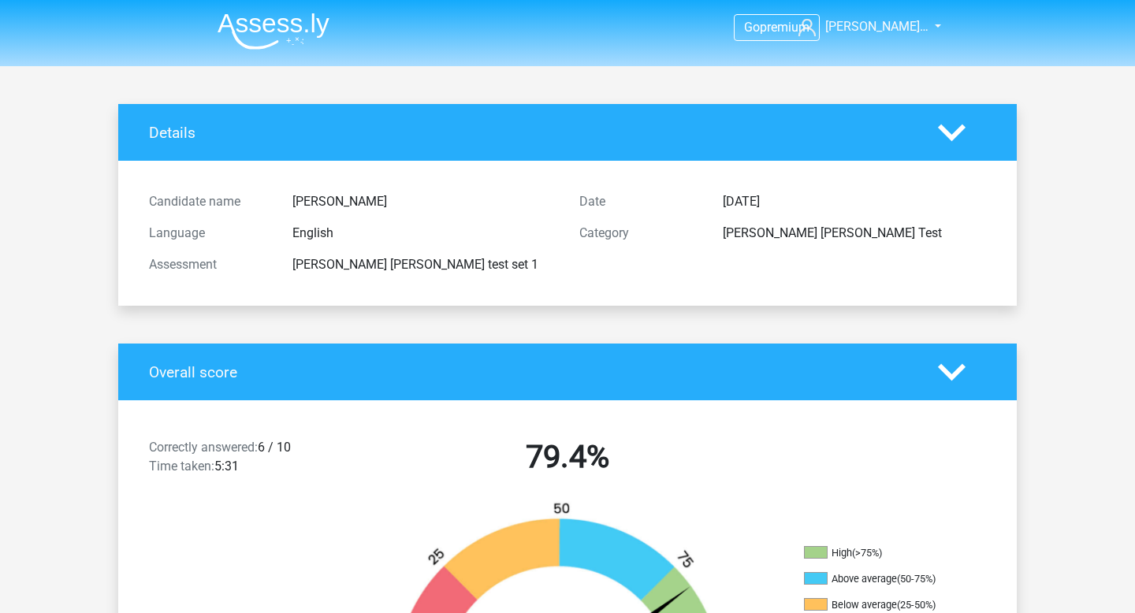
click at [953, 120] on icon at bounding box center [952, 133] width 28 height 28
